Goal: Complete application form

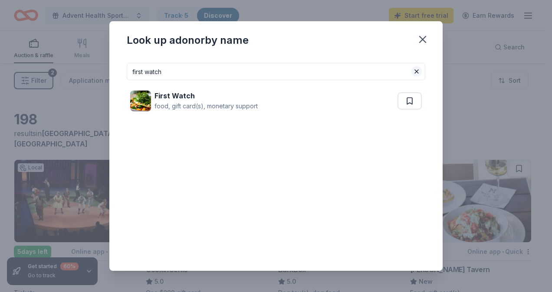
click at [417, 71] on button at bounding box center [416, 71] width 10 height 10
click at [319, 72] on input at bounding box center [276, 71] width 299 height 17
type input "A"
type input "B"
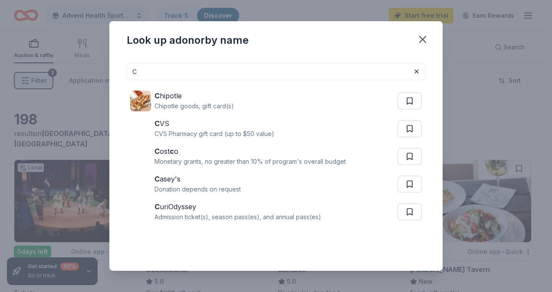
type input "C"
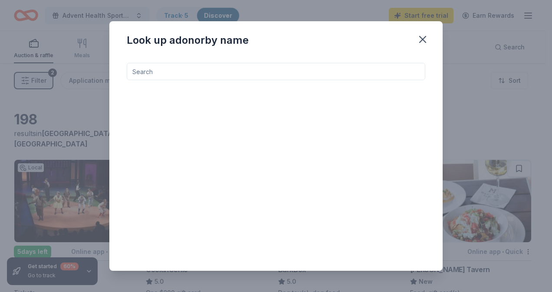
type input "B"
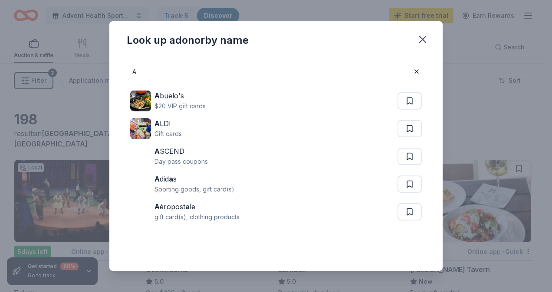
type input "A"
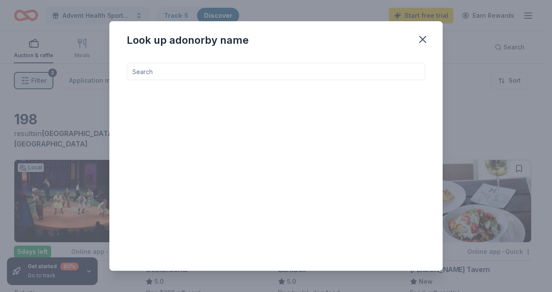
type input "D"
type input "E"
type input "F"
type input "G"
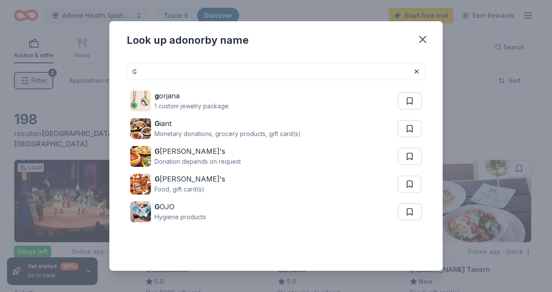
click at [252, 67] on input "G" at bounding box center [276, 71] width 299 height 17
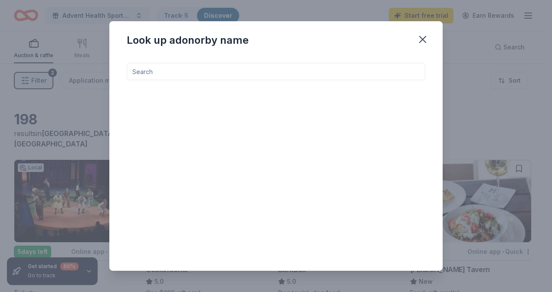
type input "H"
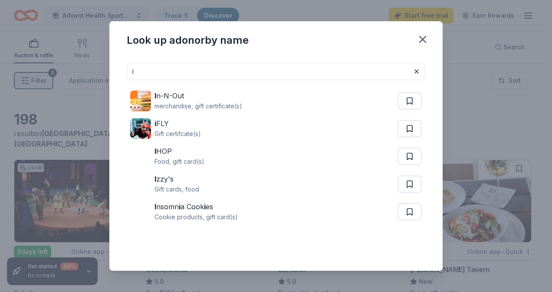
type input "I"
